Goal: Information Seeking & Learning: Check status

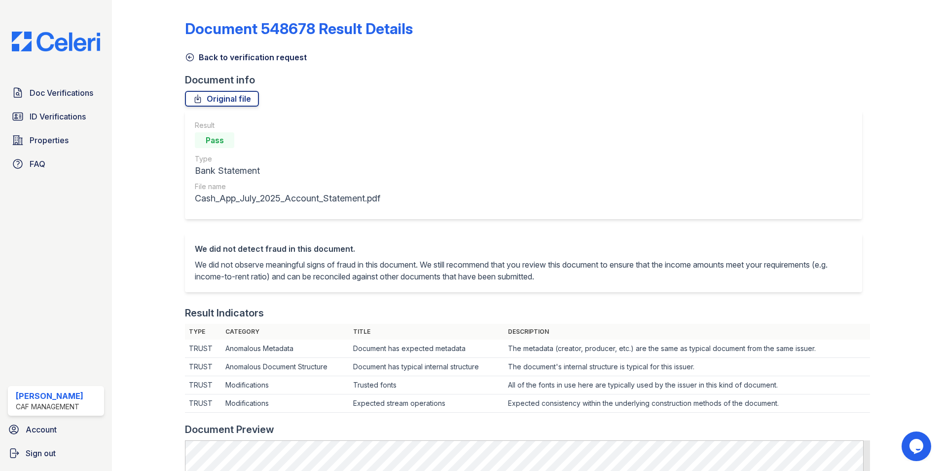
click at [192, 55] on icon at bounding box center [189, 57] width 7 height 7
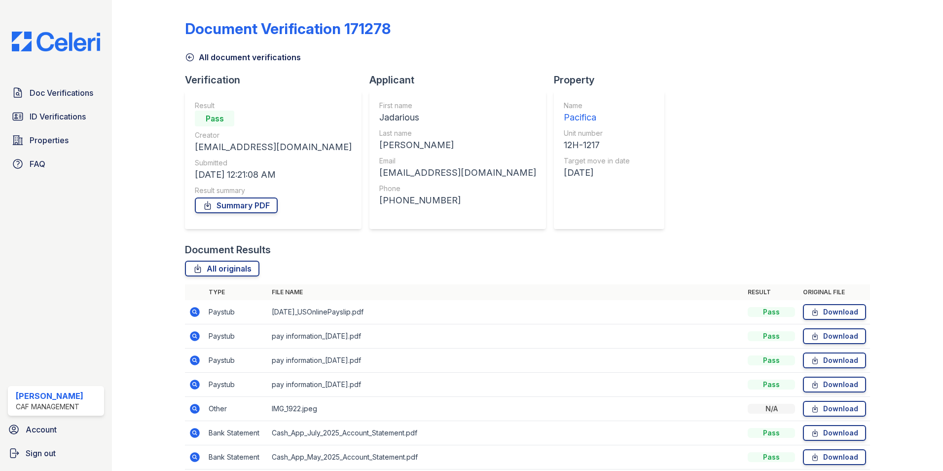
click at [189, 59] on icon at bounding box center [190, 57] width 10 height 10
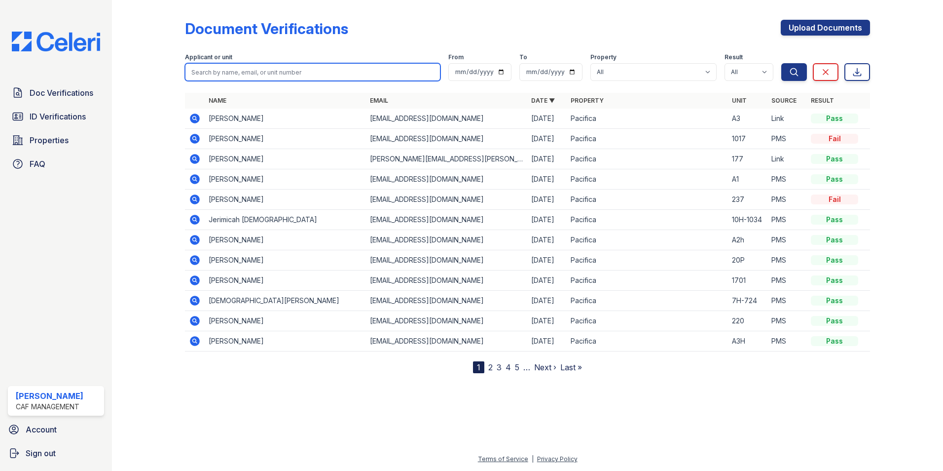
click at [240, 70] on input "search" at bounding box center [313, 72] width 256 height 18
paste input "fautner"
type input "fautner"
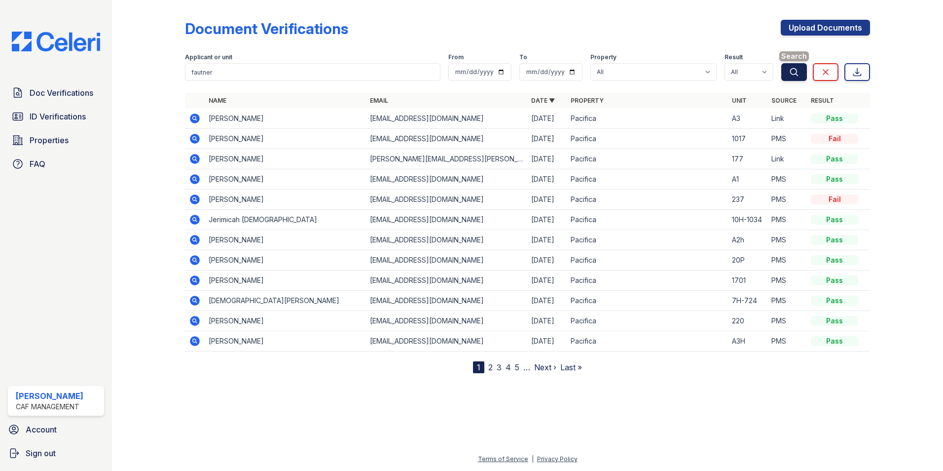
click at [800, 73] on button "Search" at bounding box center [794, 72] width 26 height 18
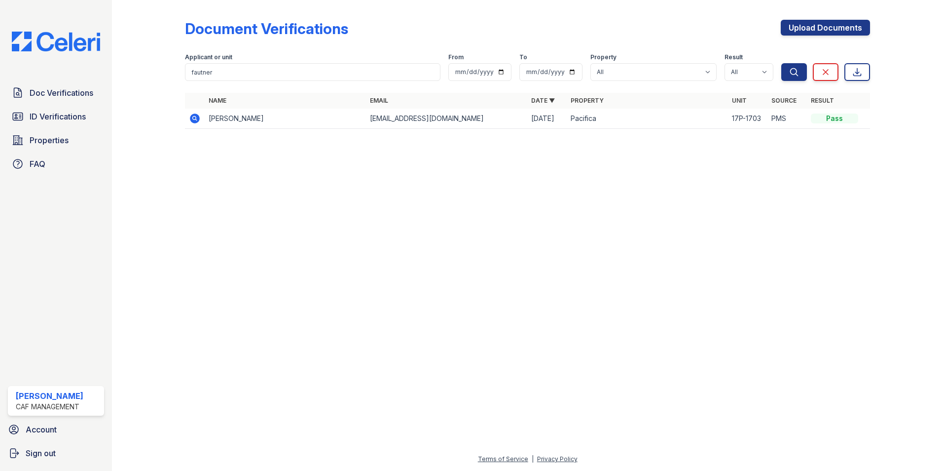
click at [192, 119] on icon at bounding box center [195, 118] width 10 height 10
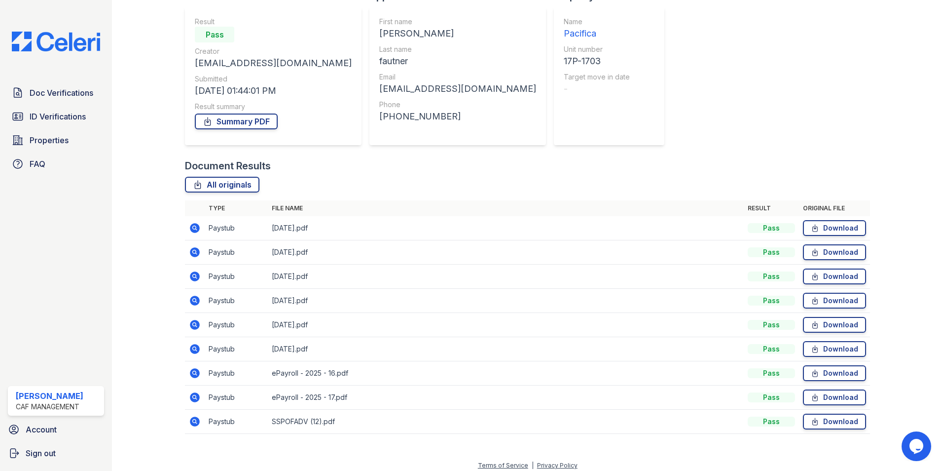
scroll to position [90, 0]
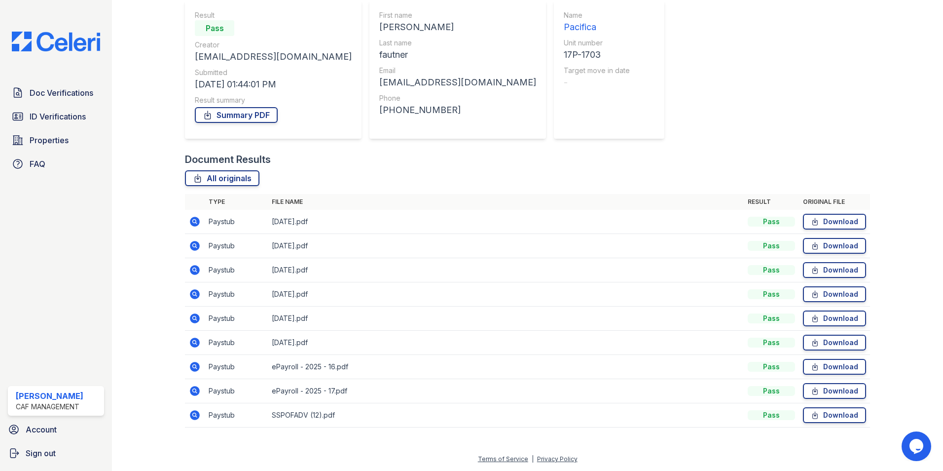
click at [193, 225] on icon at bounding box center [195, 222] width 10 height 10
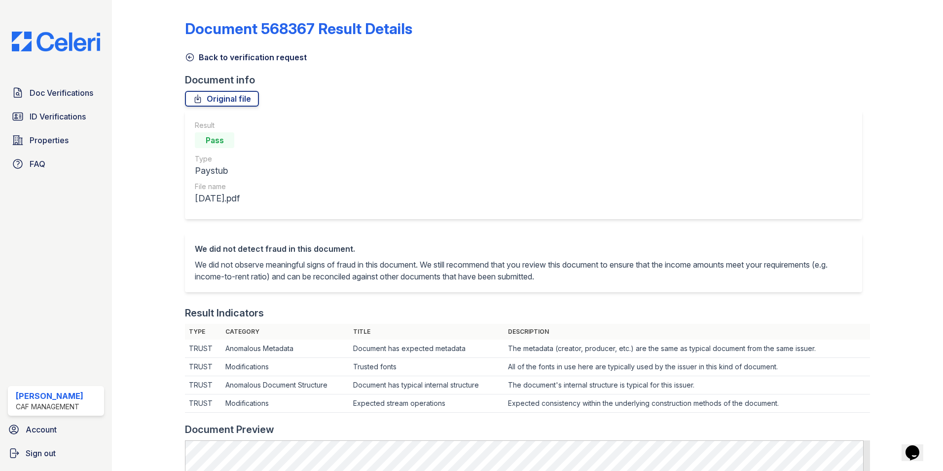
click at [189, 56] on icon at bounding box center [190, 57] width 10 height 10
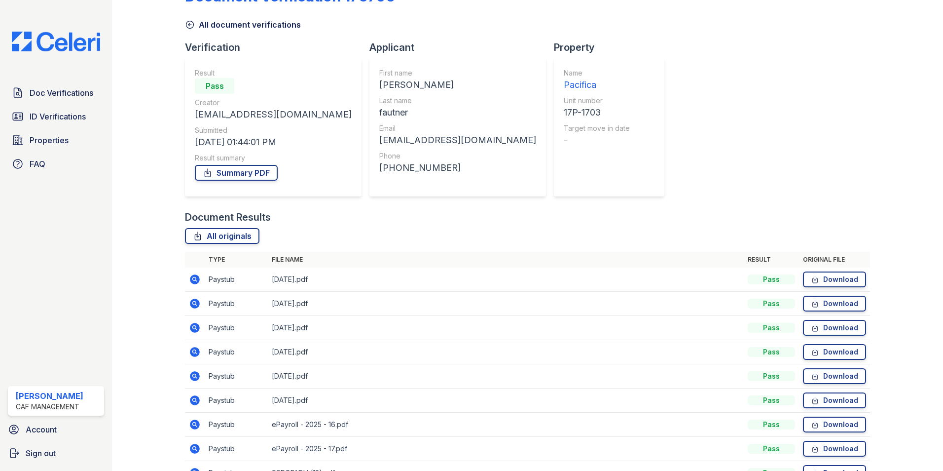
scroll to position [49, 0]
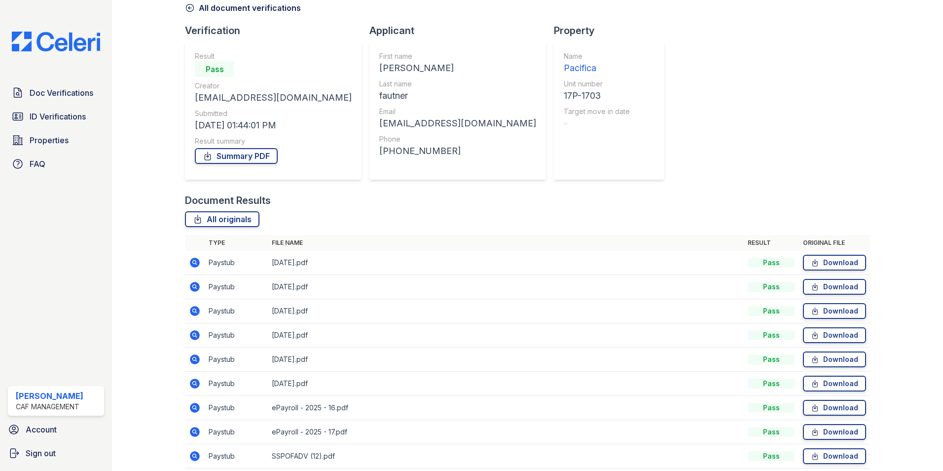
click at [197, 410] on icon at bounding box center [195, 408] width 10 height 10
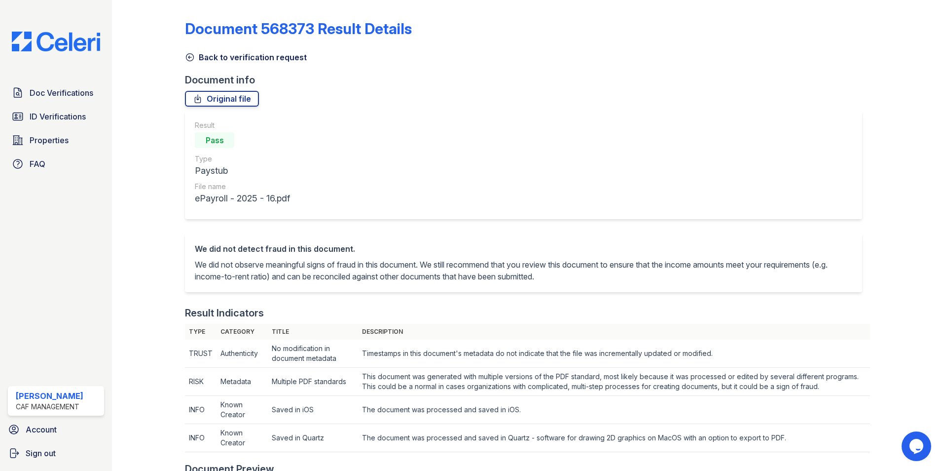
click at [186, 57] on icon at bounding box center [190, 57] width 10 height 10
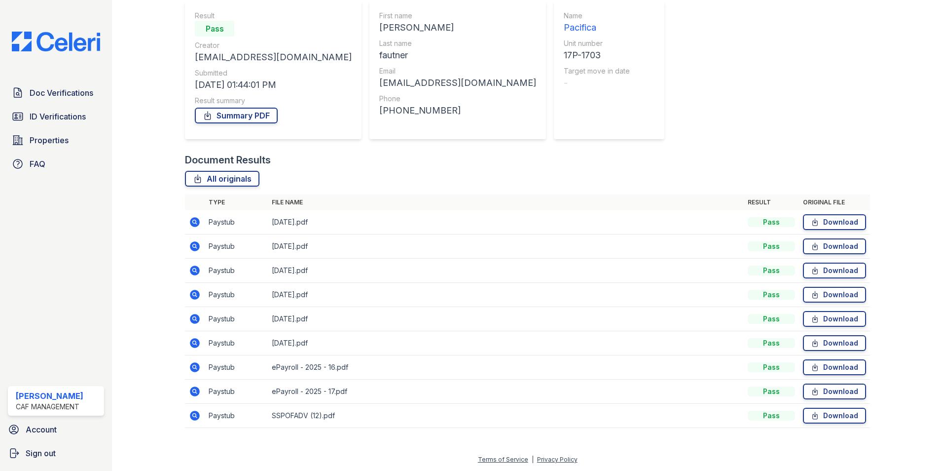
scroll to position [90, 0]
click at [190, 418] on icon at bounding box center [195, 415] width 12 height 12
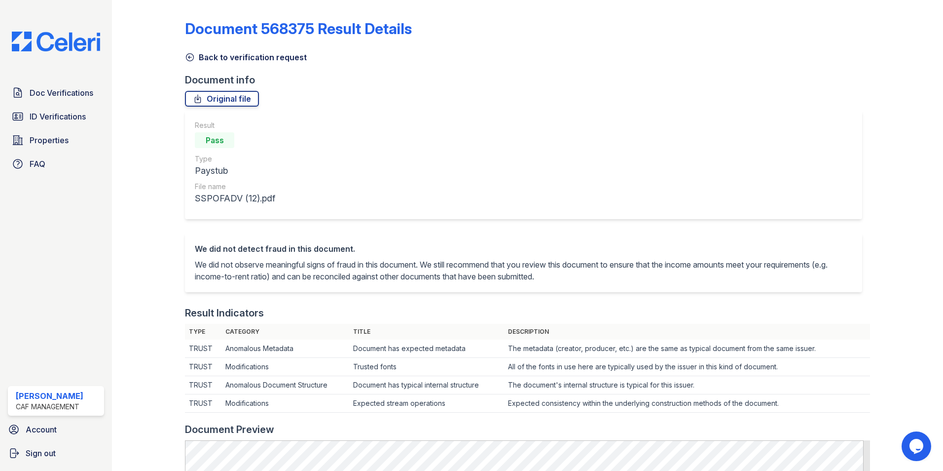
click at [189, 54] on icon at bounding box center [190, 57] width 10 height 10
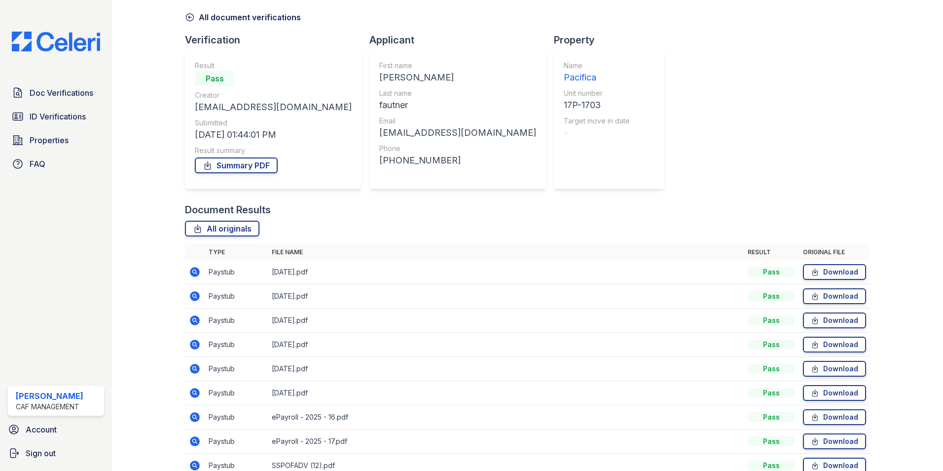
scroll to position [90, 0]
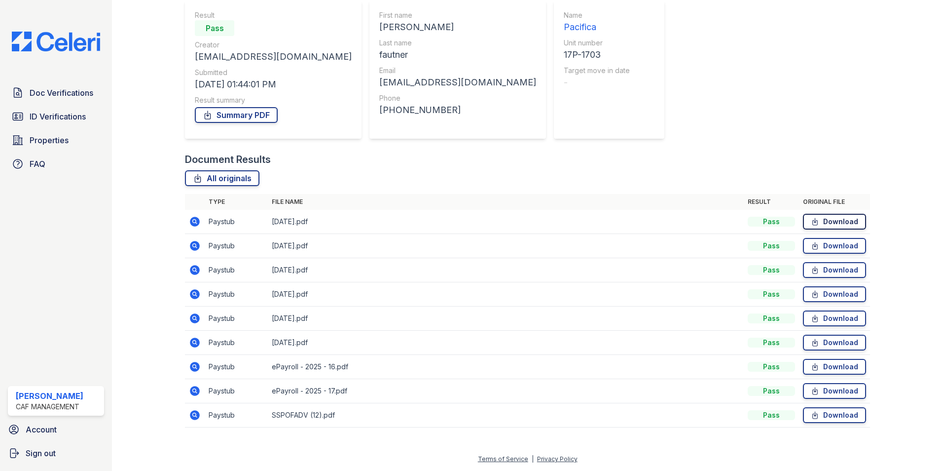
click at [833, 219] on link "Download" at bounding box center [834, 222] width 63 height 16
click at [819, 243] on link "Download" at bounding box center [834, 246] width 63 height 16
click at [818, 267] on link "Download" at bounding box center [834, 270] width 63 height 16
click at [822, 295] on link "Download" at bounding box center [834, 294] width 63 height 16
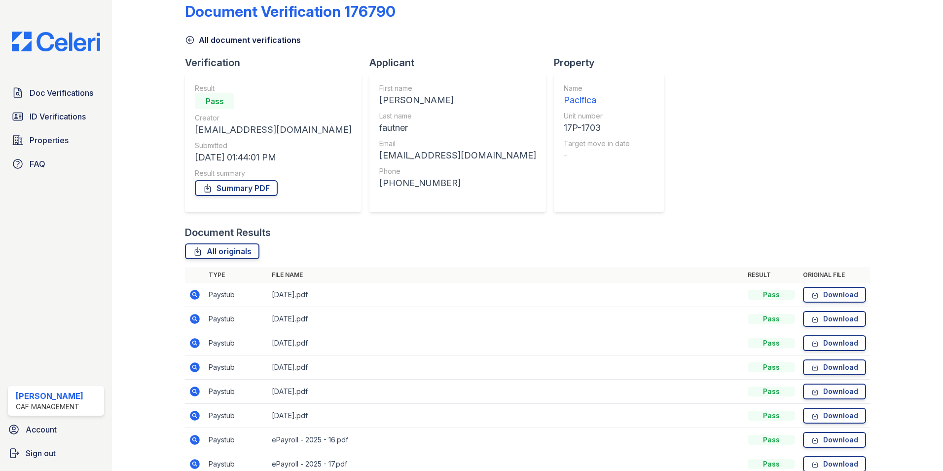
scroll to position [0, 0]
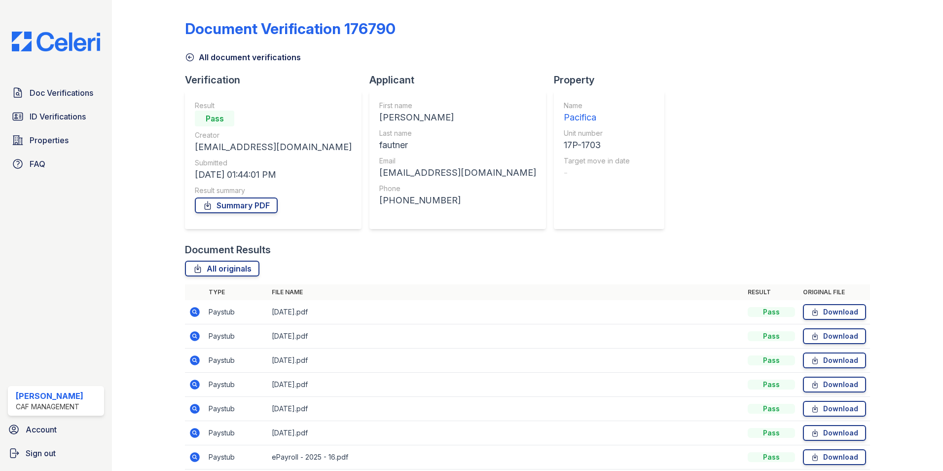
click at [190, 56] on icon at bounding box center [190, 57] width 10 height 10
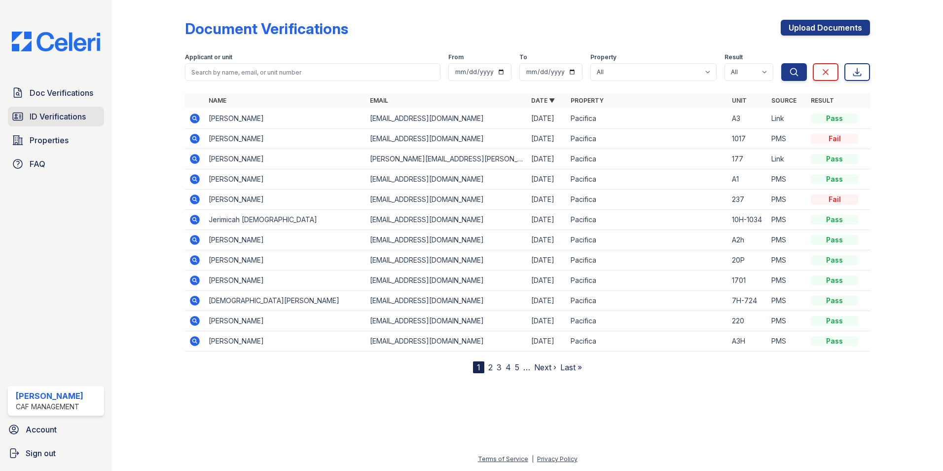
click at [77, 115] on span "ID Verifications" at bounding box center [58, 117] width 56 height 12
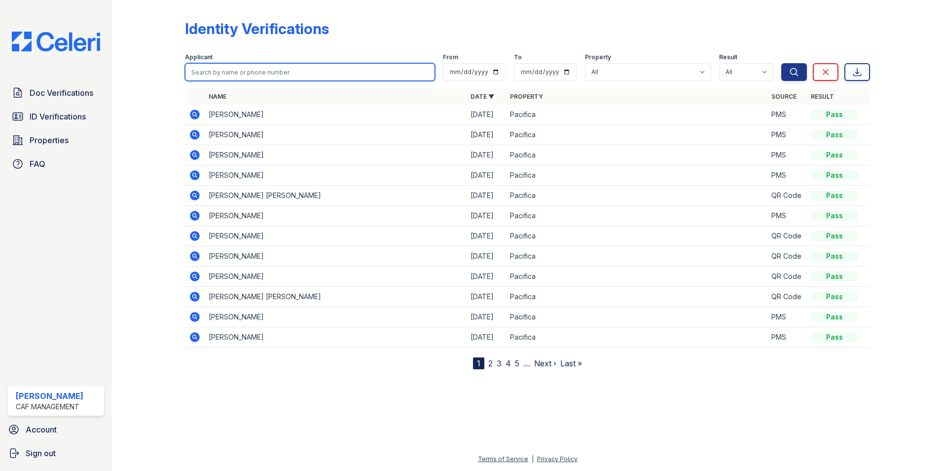
click at [252, 72] on input "search" at bounding box center [310, 72] width 250 height 18
type input "fautner"
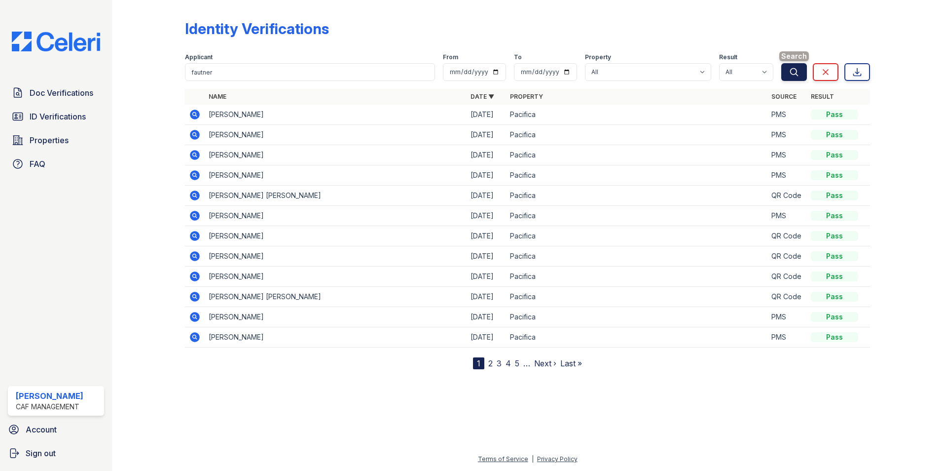
click at [790, 64] on button "Search" at bounding box center [794, 72] width 26 height 18
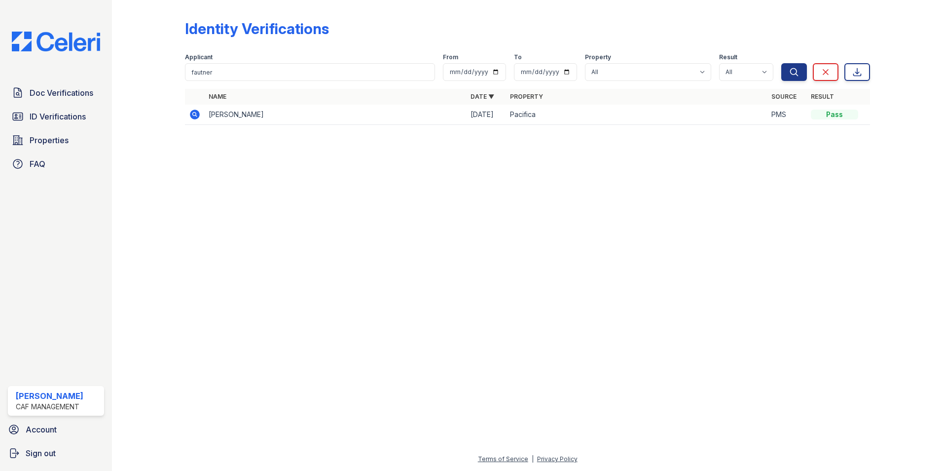
click at [194, 113] on icon at bounding box center [194, 113] width 2 height 2
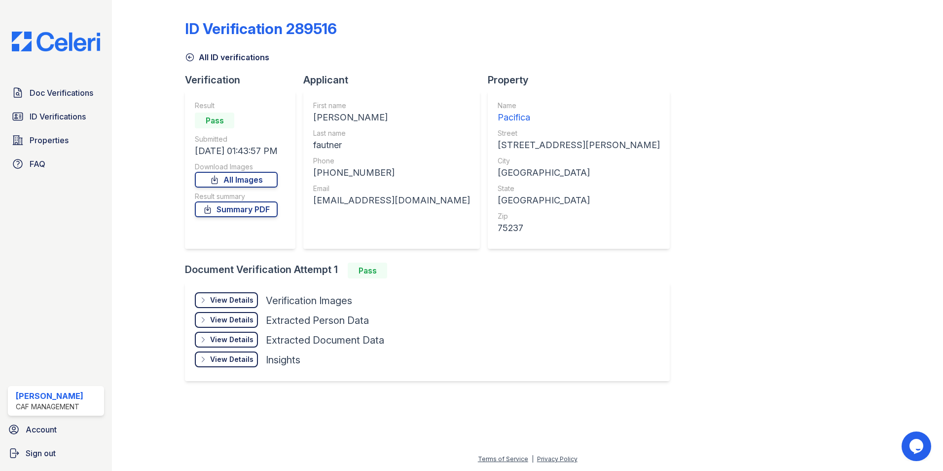
drag, startPoint x: 238, startPoint y: 299, endPoint x: 320, endPoint y: 321, distance: 84.2
click at [239, 299] on div "View Details" at bounding box center [231, 300] width 43 height 10
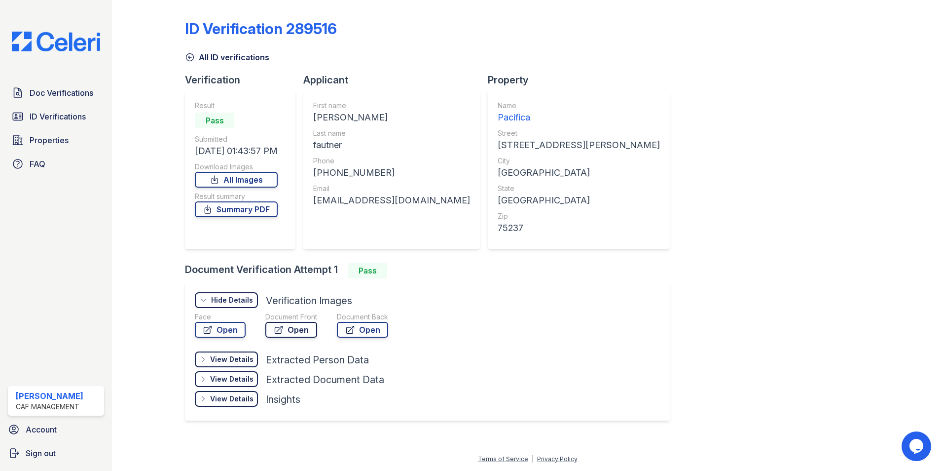
click at [296, 328] on link "Open" at bounding box center [291, 330] width 52 height 16
